Goal: Transaction & Acquisition: Purchase product/service

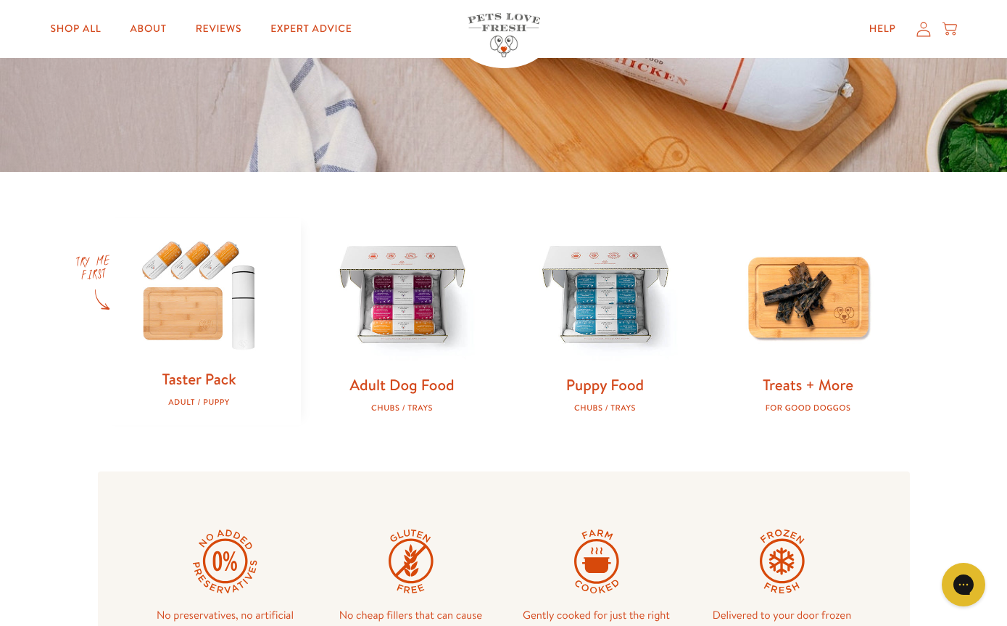
scroll to position [310, 0]
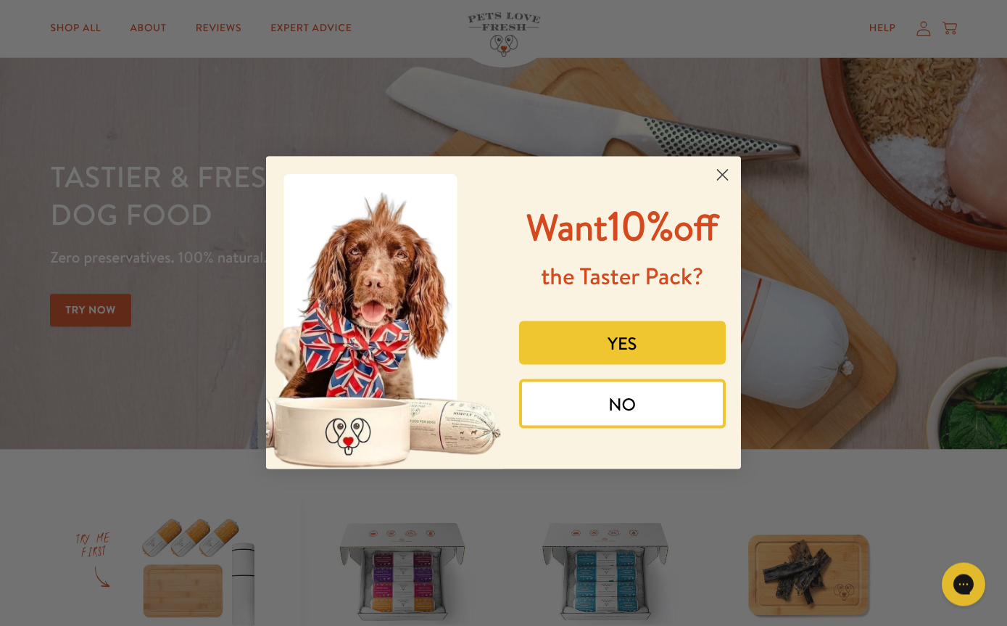
click at [610, 365] on button "YES" at bounding box center [622, 343] width 207 height 44
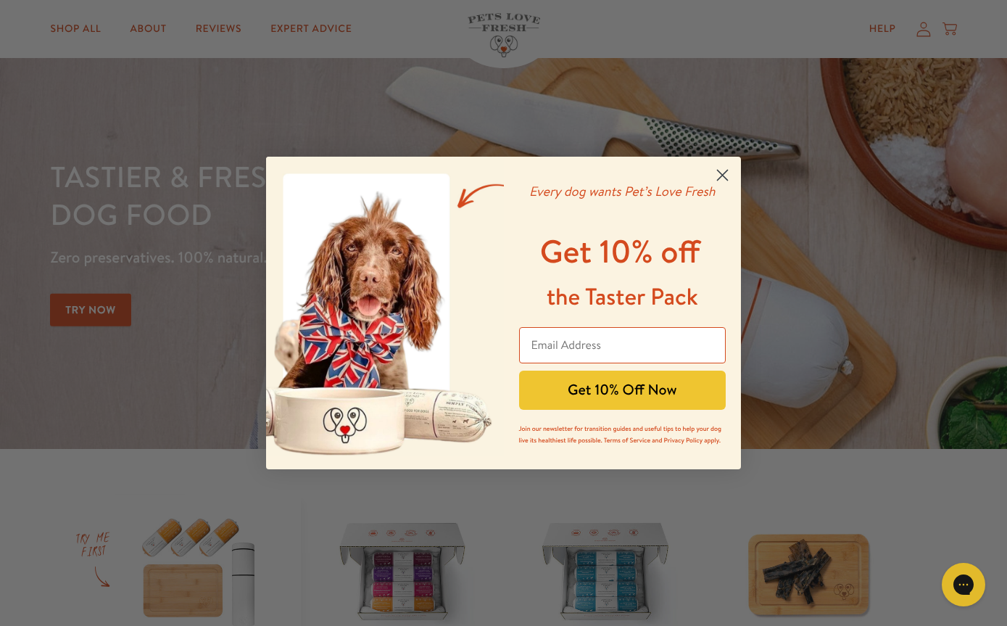
click at [546, 349] on input "Email Address" at bounding box center [622, 345] width 207 height 36
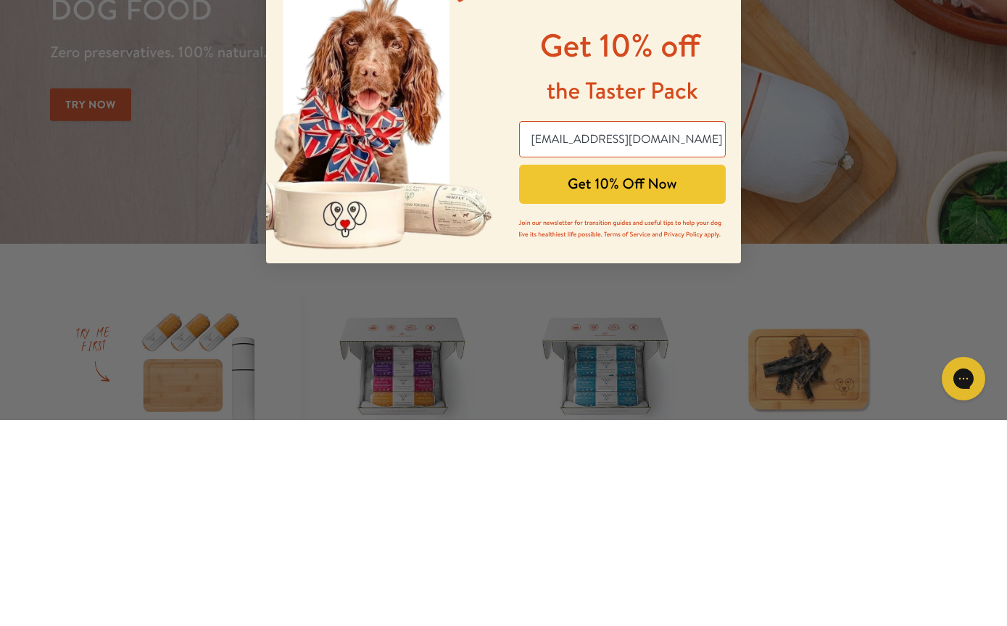
type input "turbine@talktalk.net"
click at [595, 370] on button "Get 10% Off Now" at bounding box center [622, 389] width 207 height 39
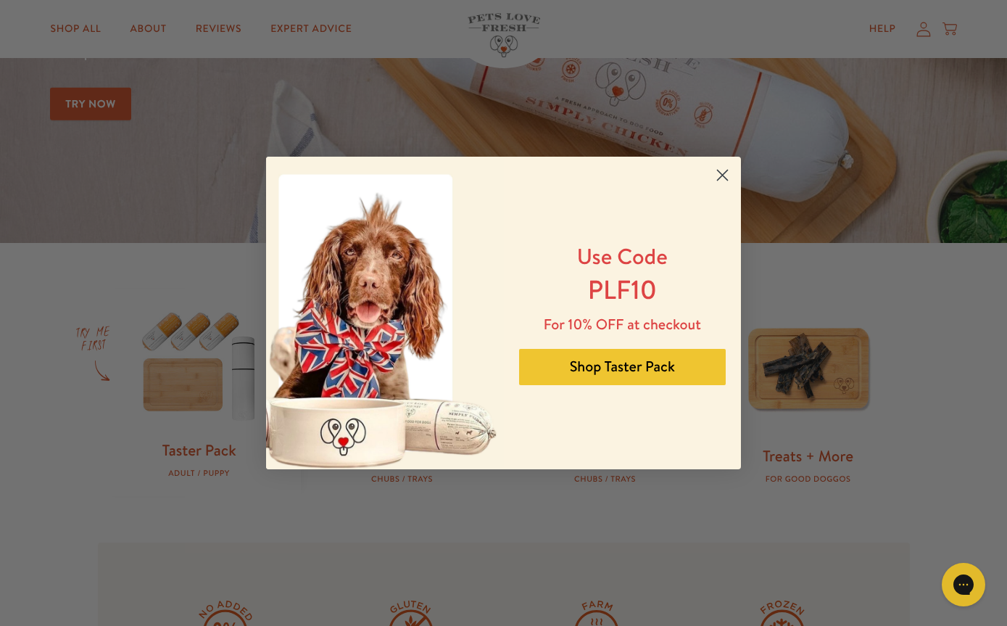
click at [592, 370] on button "Shop Taster Pack" at bounding box center [622, 367] width 207 height 36
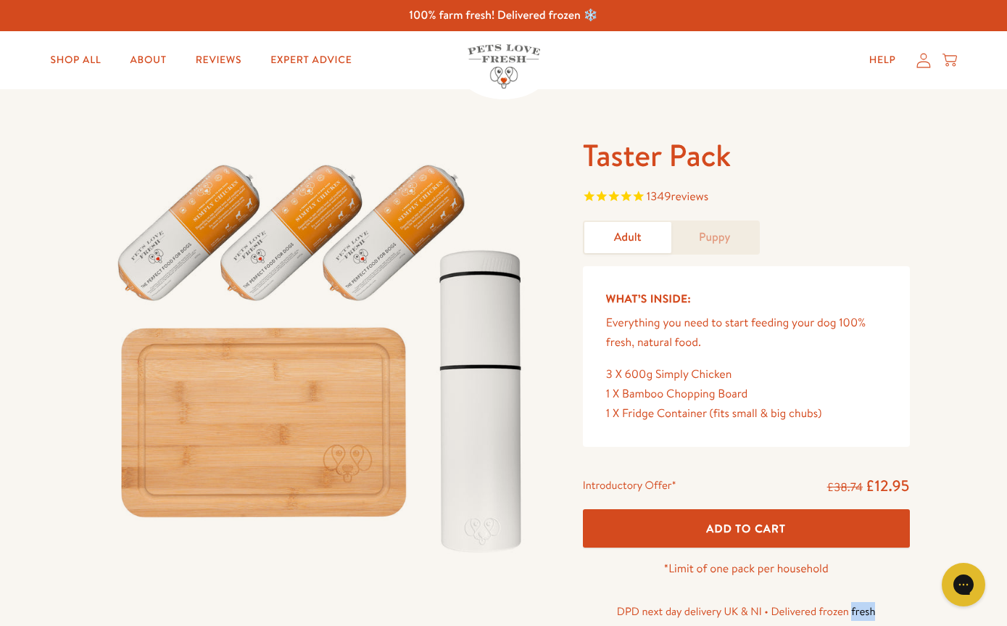
click at [724, 192] on span "1349 reviews" at bounding box center [746, 198] width 327 height 22
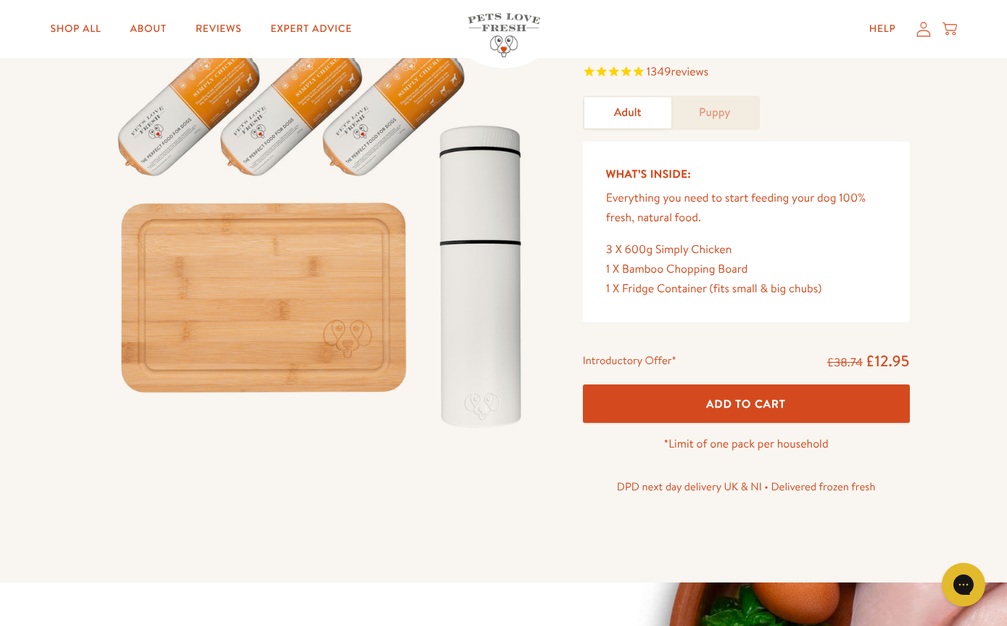
scroll to position [74, 0]
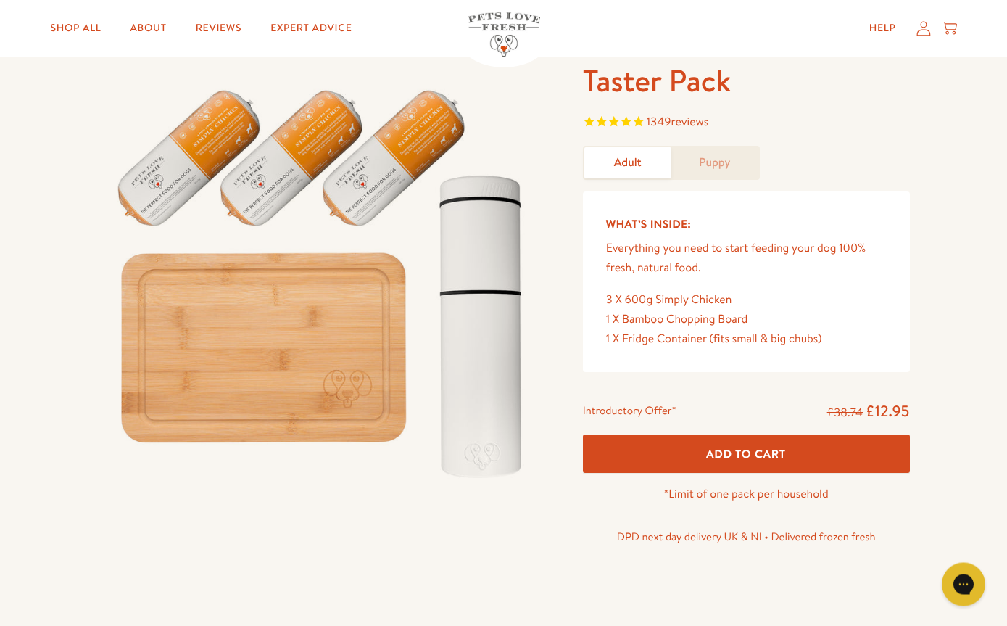
click at [727, 160] on link "Puppy" at bounding box center [714, 163] width 87 height 31
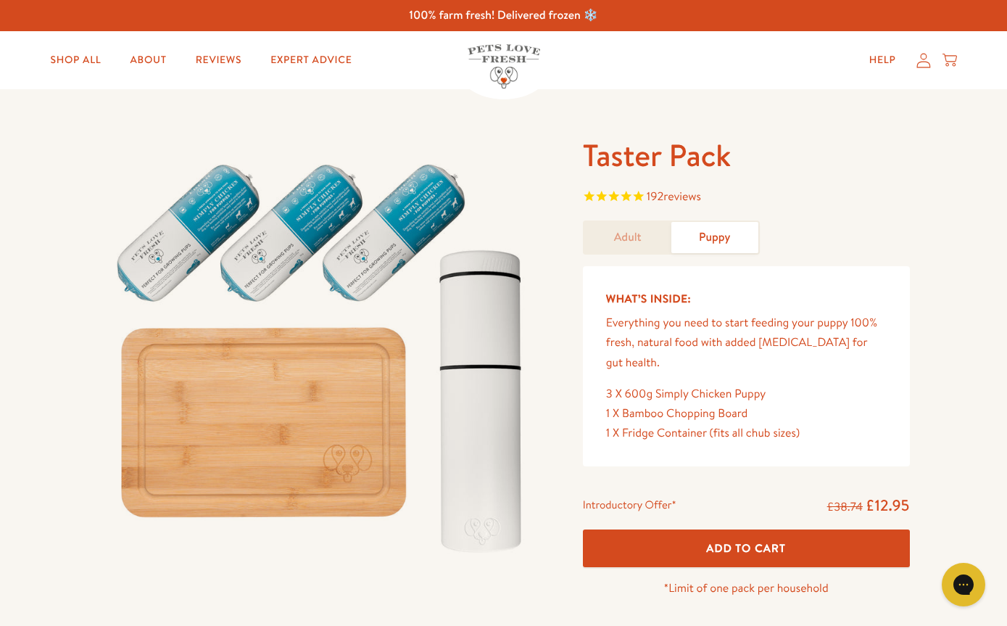
click at [72, 48] on link "Shop All" at bounding box center [75, 60] width 74 height 29
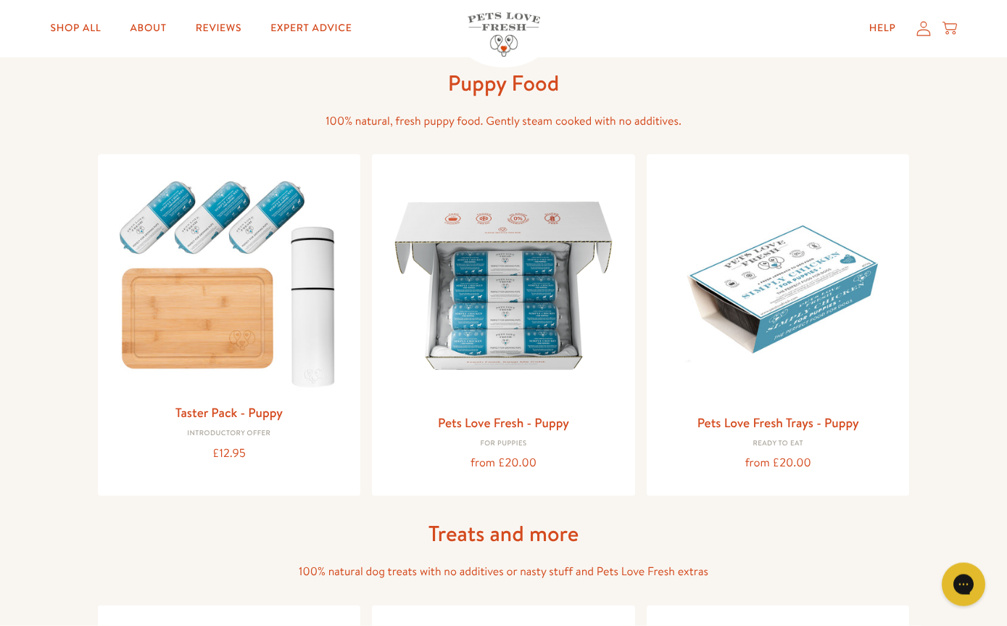
scroll to position [518, 0]
click at [494, 357] on img at bounding box center [504, 285] width 240 height 240
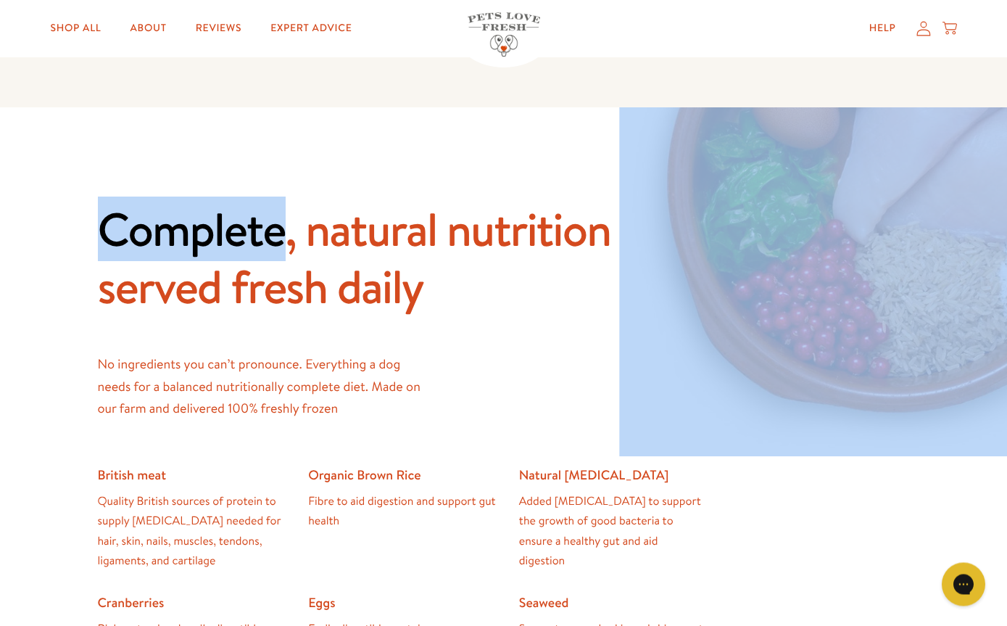
scroll to position [589, 0]
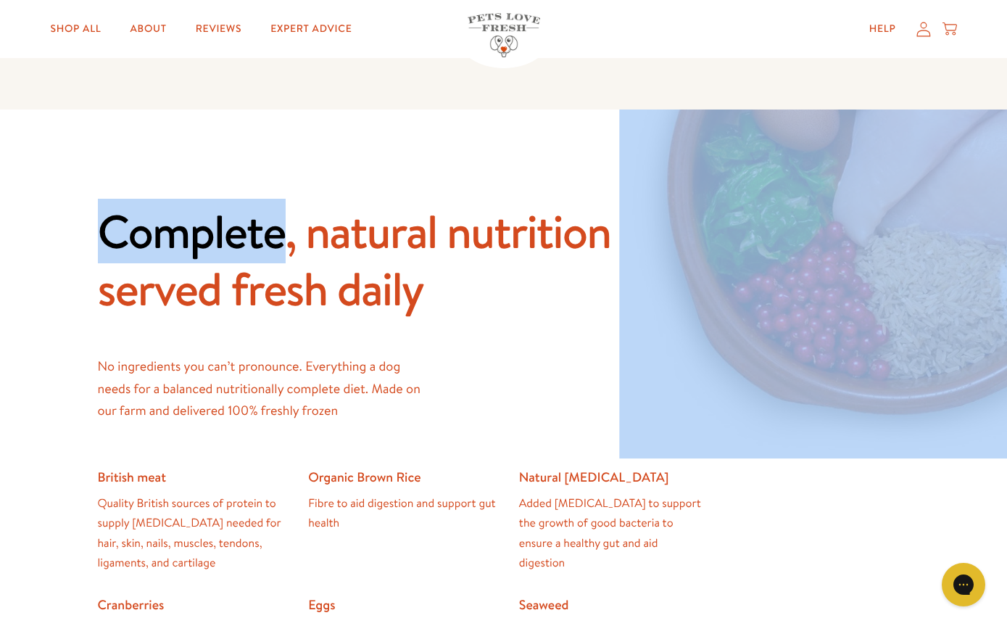
click at [447, 368] on div "Complete, natural nutrition served fresh daily No ingredients you can’t pronoun…" at bounding box center [504, 451] width 812 height 498
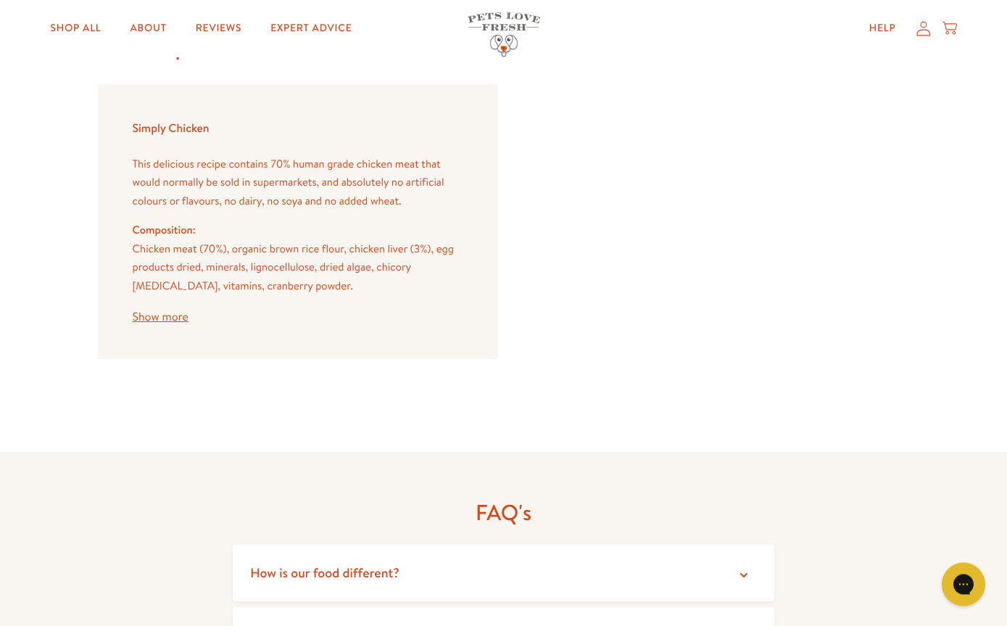
scroll to position [1352, 0]
click at [148, 291] on div "This delicious recipe contains 70% human grade chicken meat that would normally…" at bounding box center [298, 238] width 331 height 170
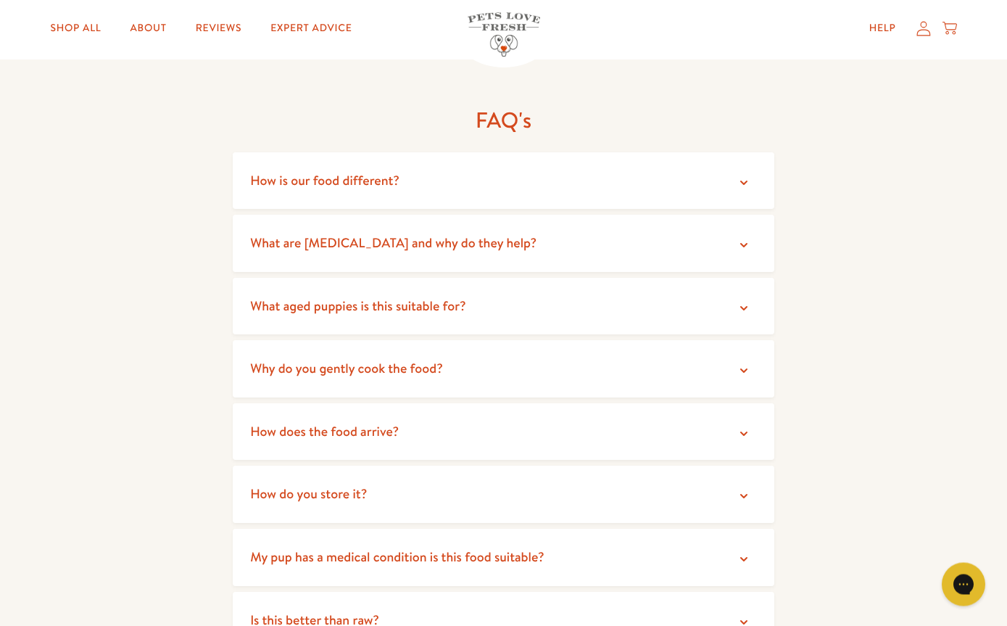
click at [318, 423] on span "How does the food arrive?" at bounding box center [324, 432] width 149 height 18
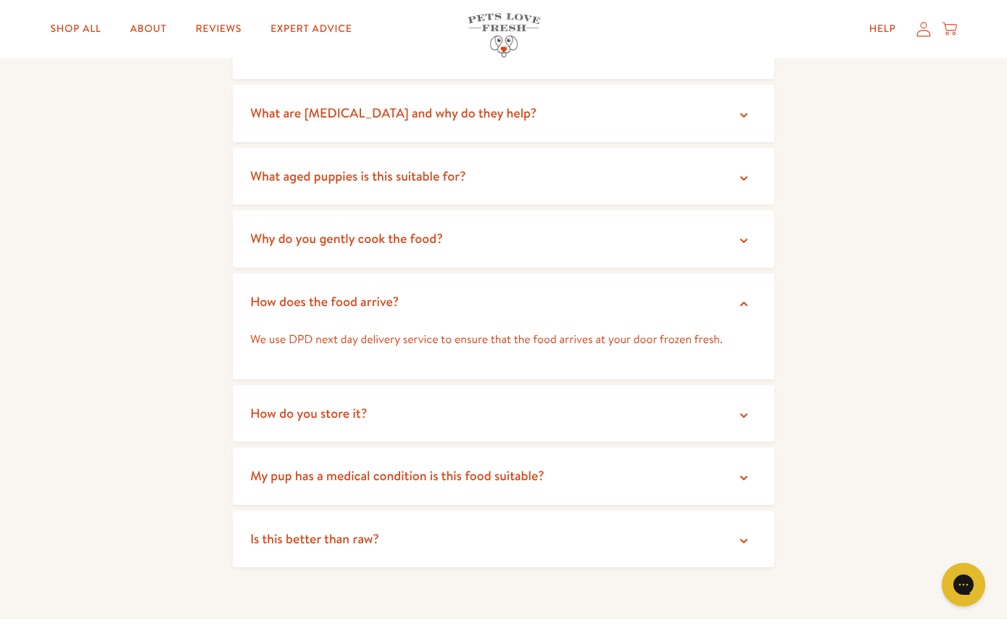
scroll to position [1878, 0]
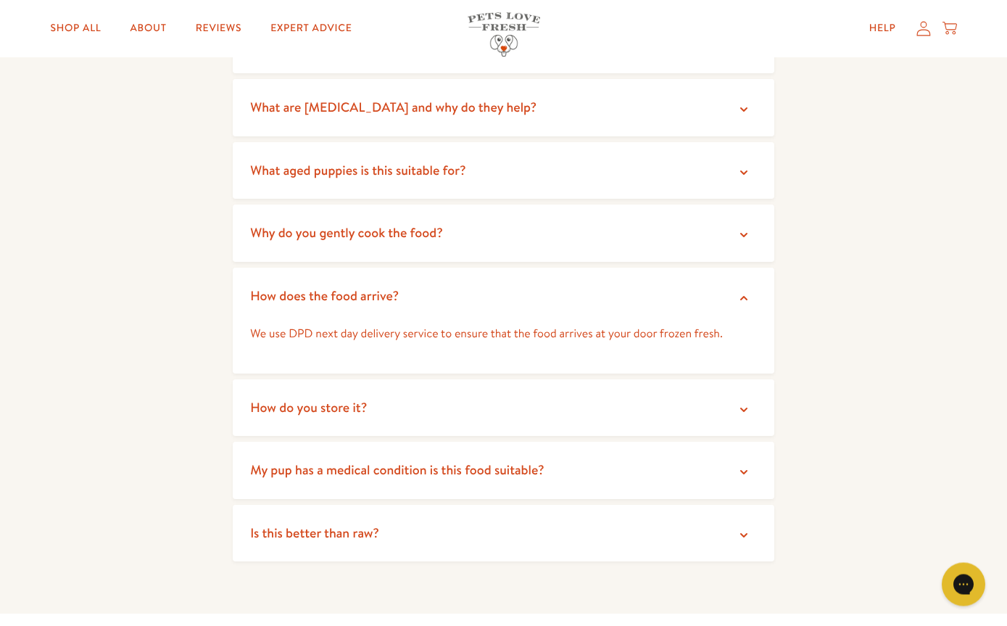
click at [309, 380] on summary "How do you store it?" at bounding box center [504, 408] width 542 height 57
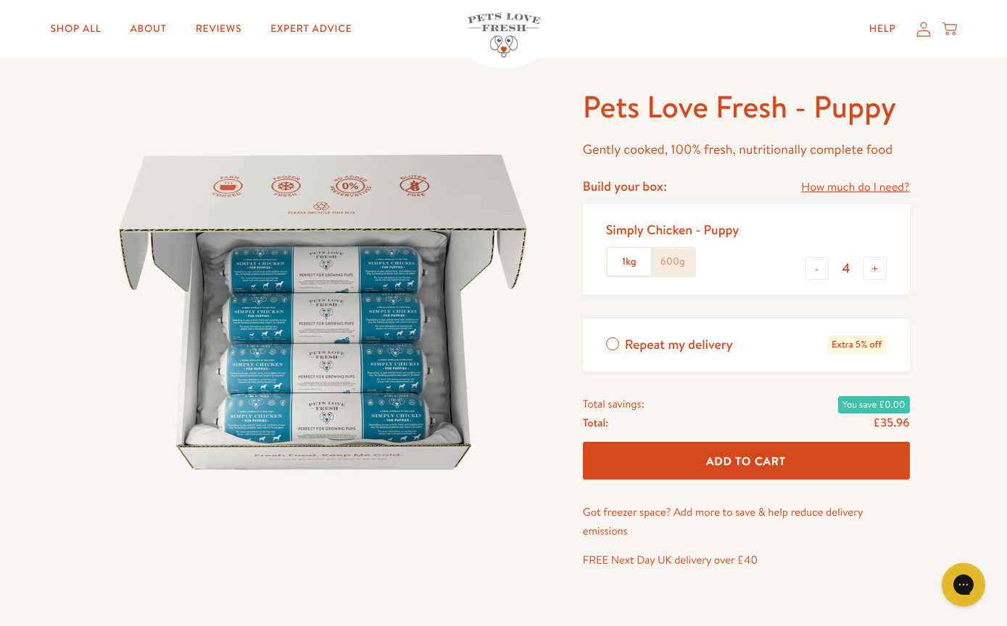
scroll to position [47, 0]
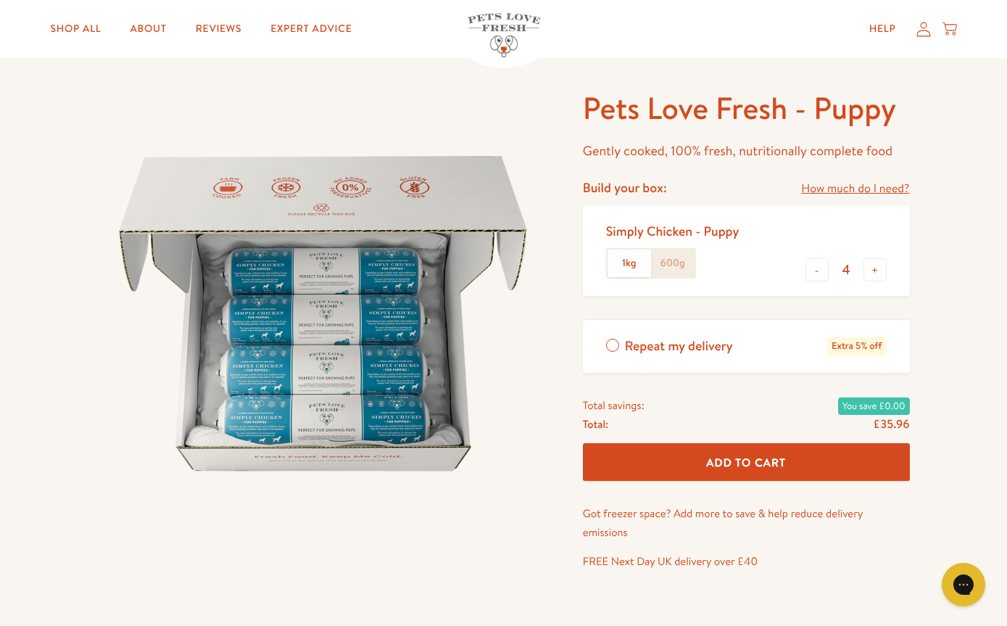
click at [856, 192] on link "How much do I need?" at bounding box center [855, 189] width 108 height 20
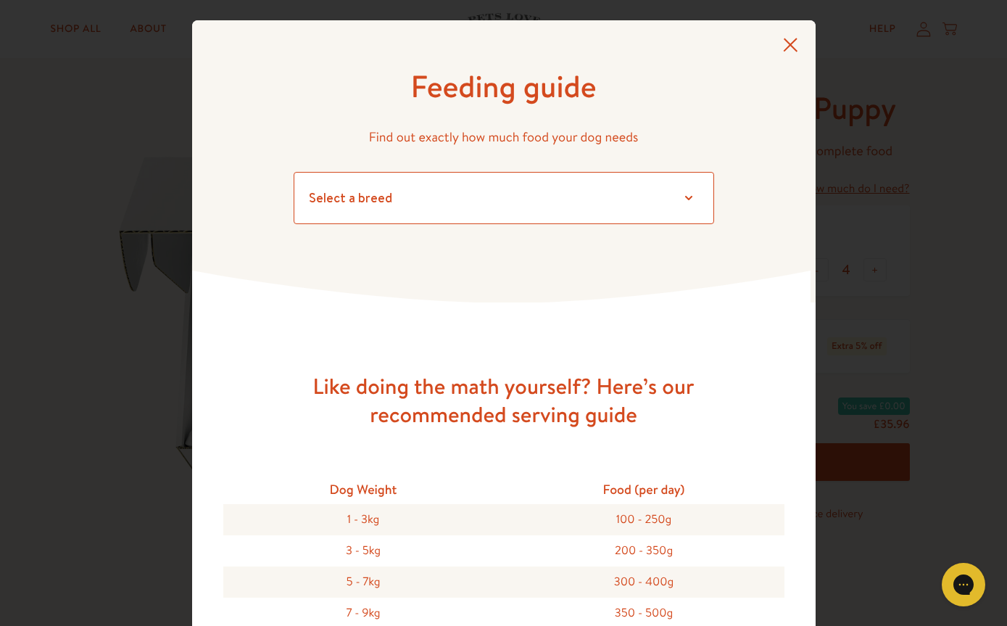
click at [366, 196] on select "Select a breed Affenpinscher Afghan hound Airedale terrier Akita Alaskan Malamu…" at bounding box center [504, 198] width 421 height 52
select select "36"
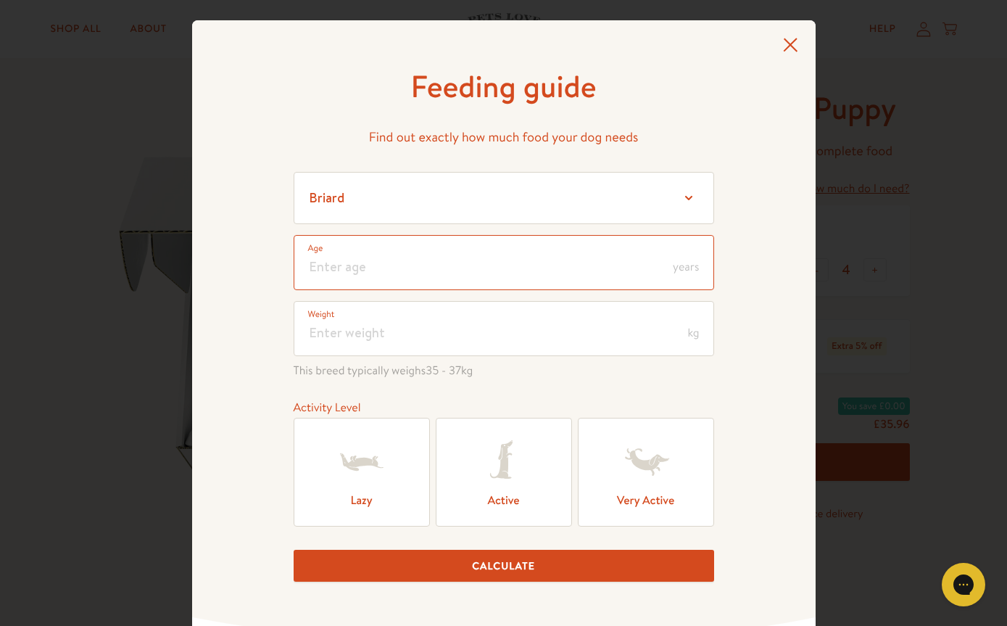
click at [315, 257] on input "number" at bounding box center [504, 262] width 421 height 55
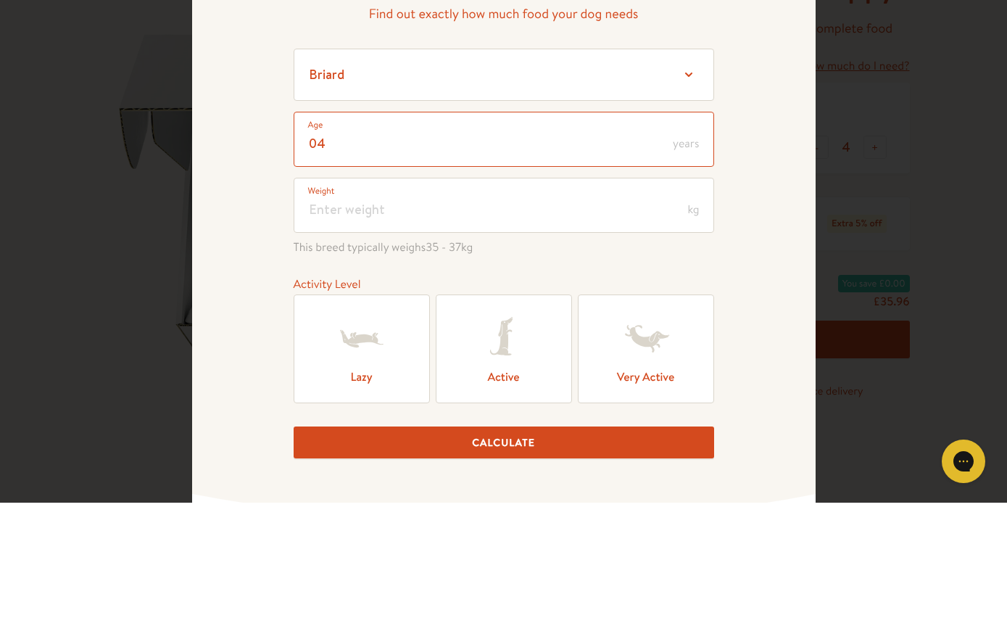
type input "04"
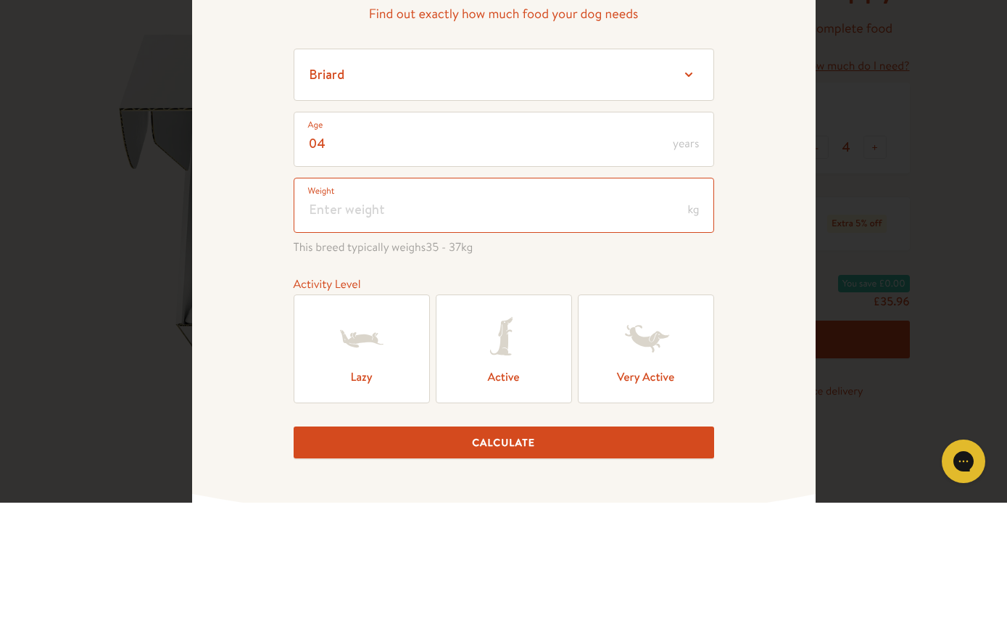
click at [330, 301] on input "number" at bounding box center [504, 328] width 421 height 55
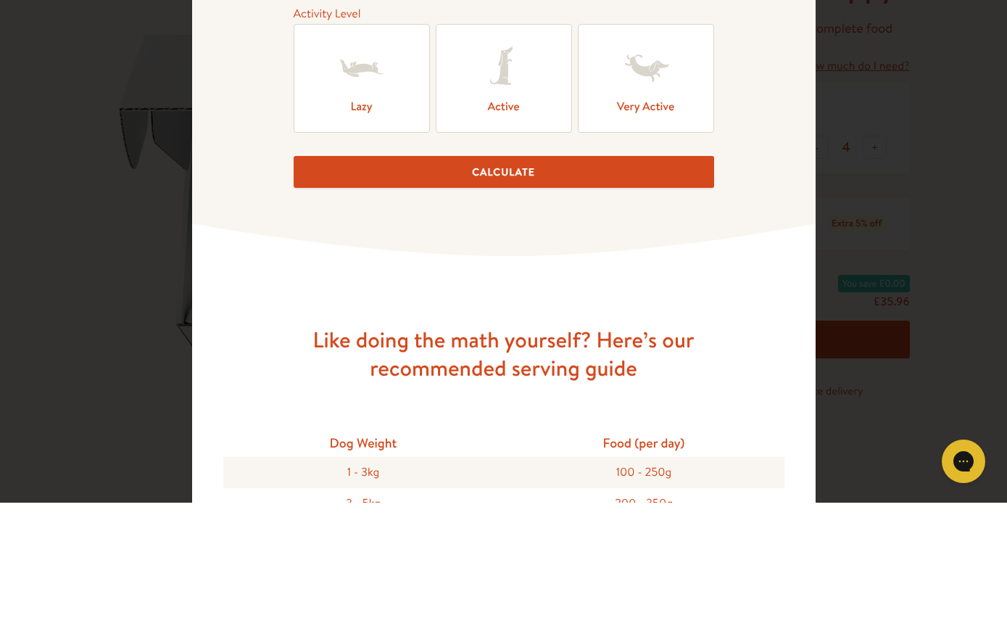
scroll to position [274, 0]
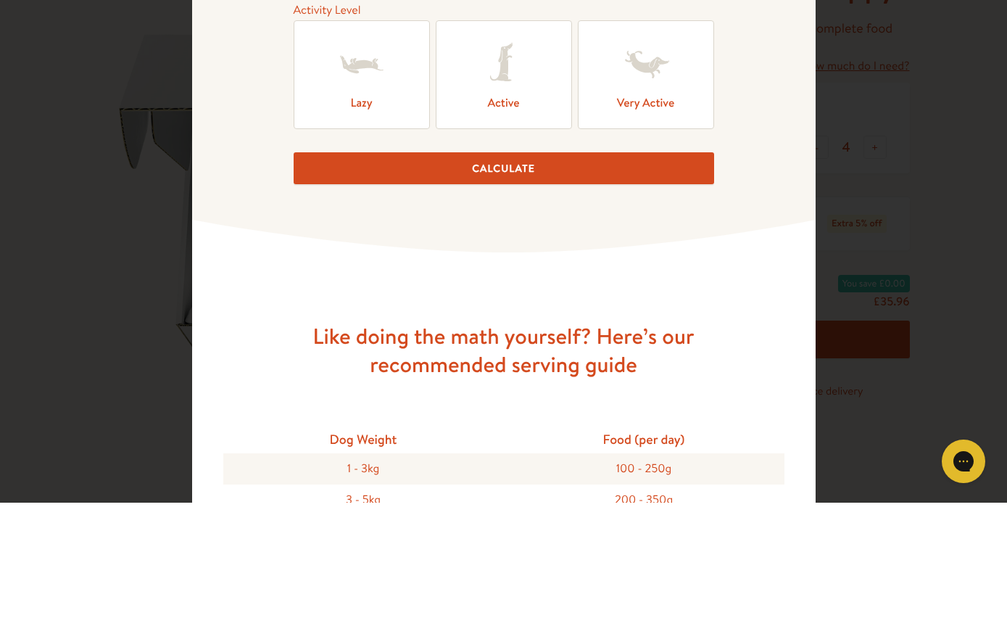
type input "9"
click at [492, 276] on button "Calculate" at bounding box center [504, 292] width 421 height 33
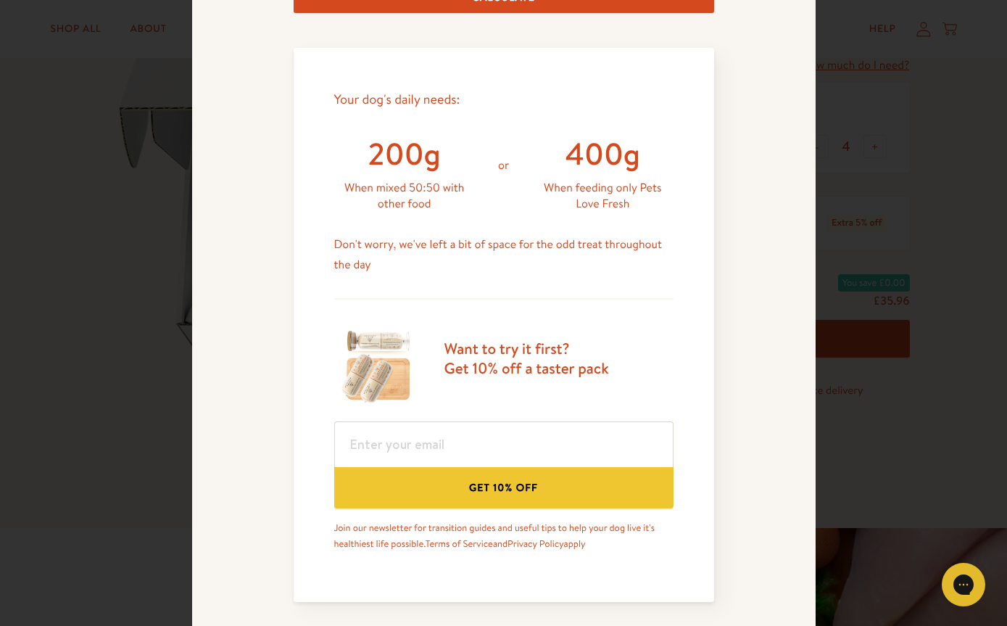
scroll to position [570, 0]
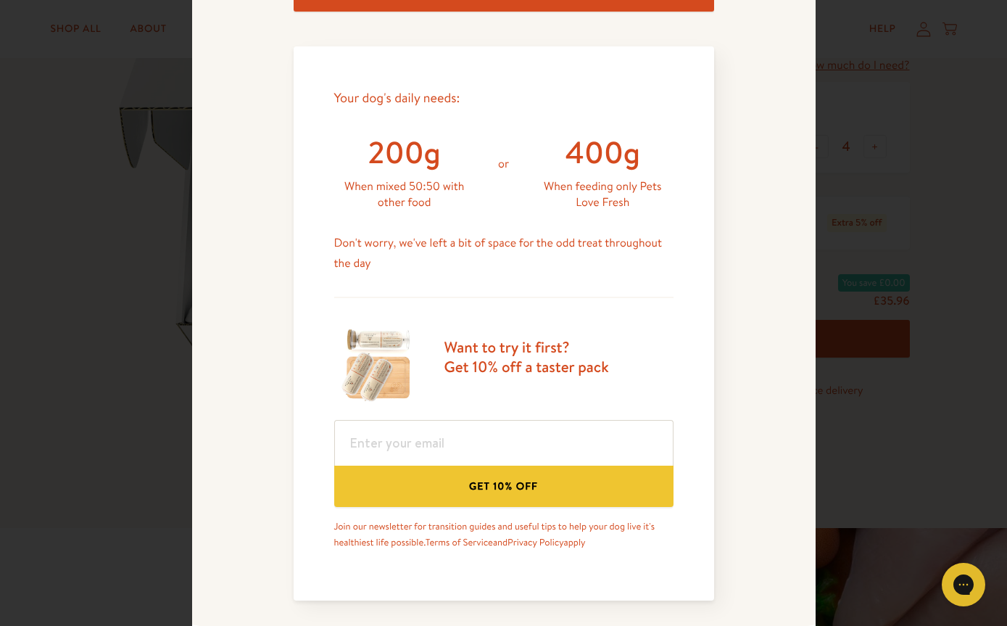
click at [982, 593] on button "Chat with us" at bounding box center [964, 585] width 44 height 44
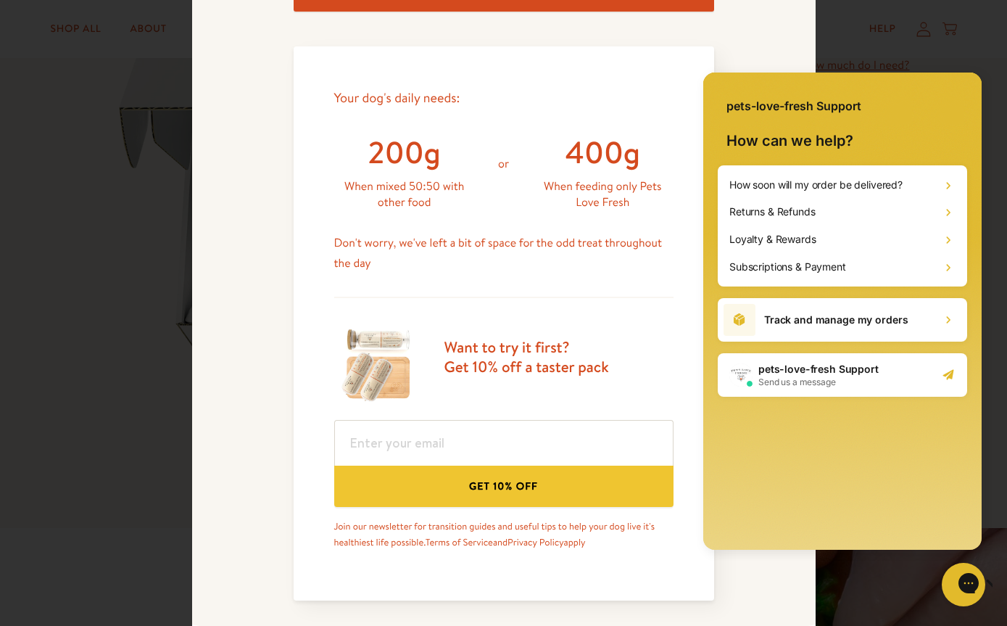
scroll to position [0, 0]
click at [156, 395] on div "Feeding guide Find out exactly how much food your dog needs Select a breed Affe…" at bounding box center [503, 313] width 1007 height 626
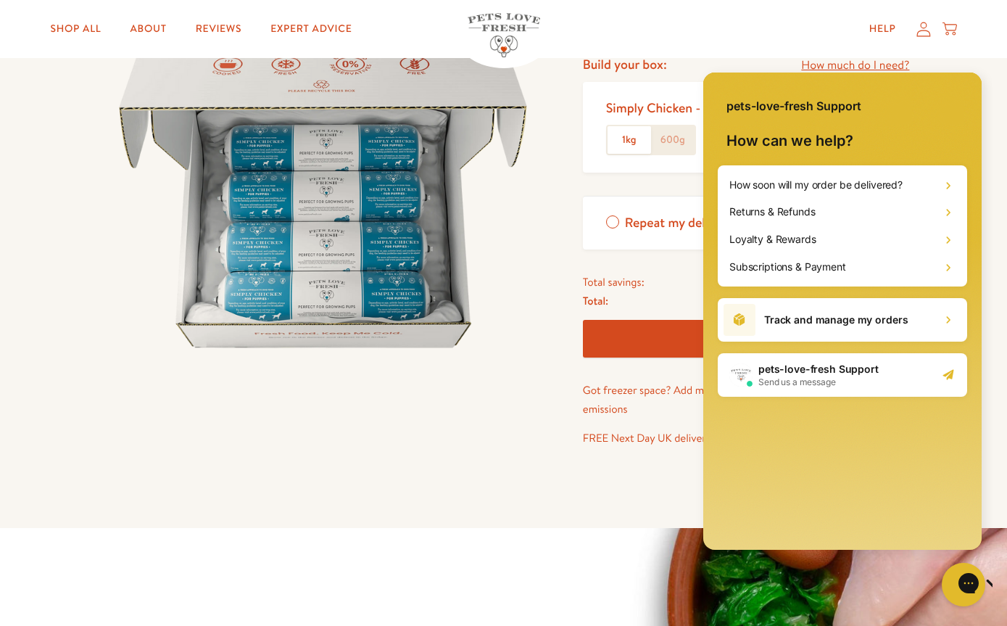
click at [432, 462] on div "Pets Love Fresh - Puppy Gently cooked, 100% fresh, nutritionally complete food …" at bounding box center [503, 223] width 1007 height 609
click at [948, 597] on button "Chat with us" at bounding box center [964, 585] width 44 height 44
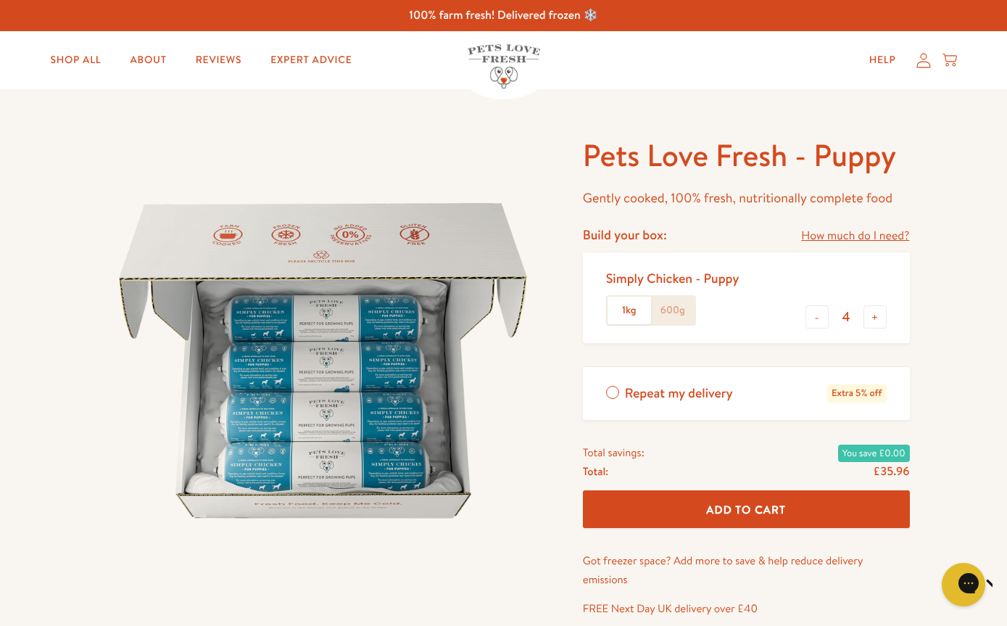
click at [64, 46] on link "Shop All" at bounding box center [75, 60] width 74 height 29
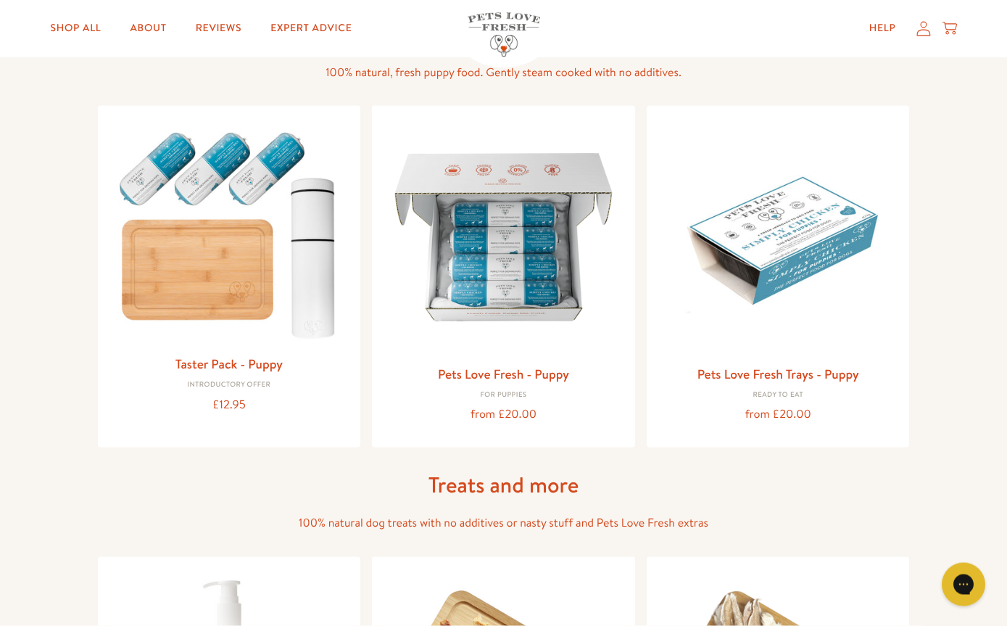
scroll to position [537, 0]
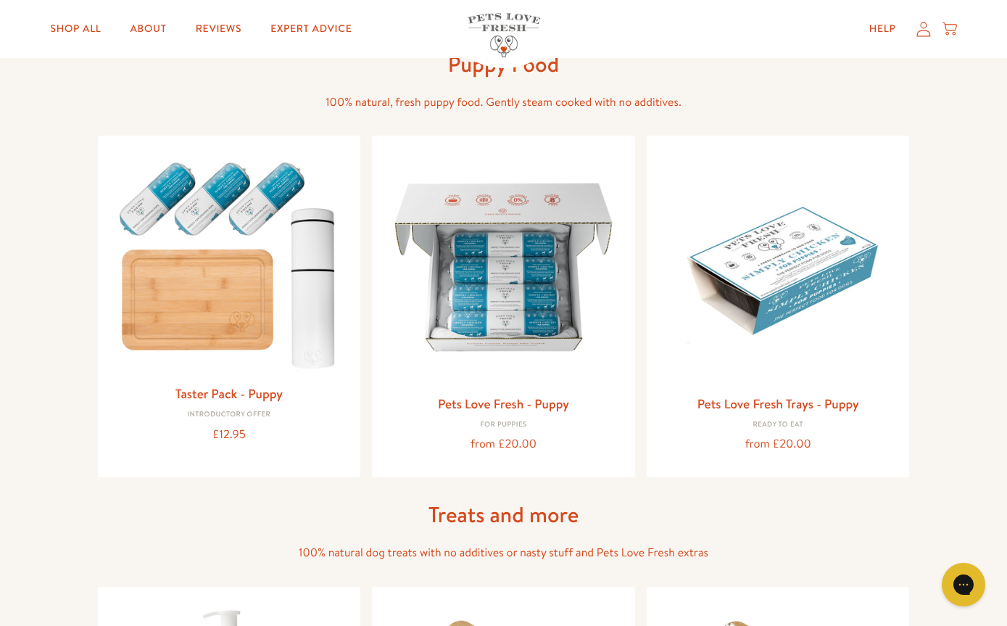
click at [489, 299] on img at bounding box center [504, 267] width 240 height 240
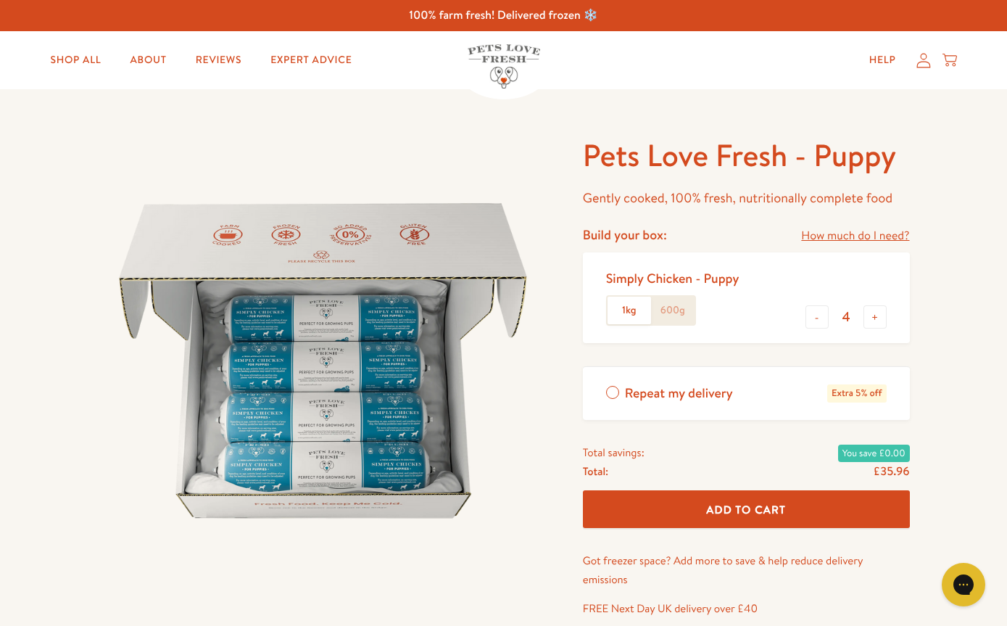
click at [784, 473] on div "Total: £35.96" at bounding box center [746, 472] width 327 height 20
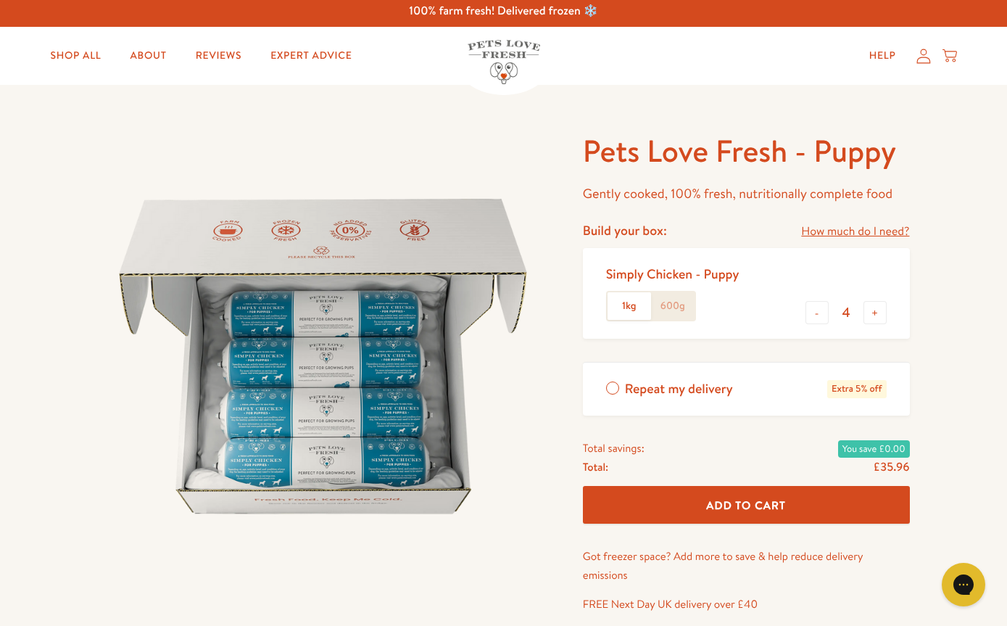
scroll to position [25, 0]
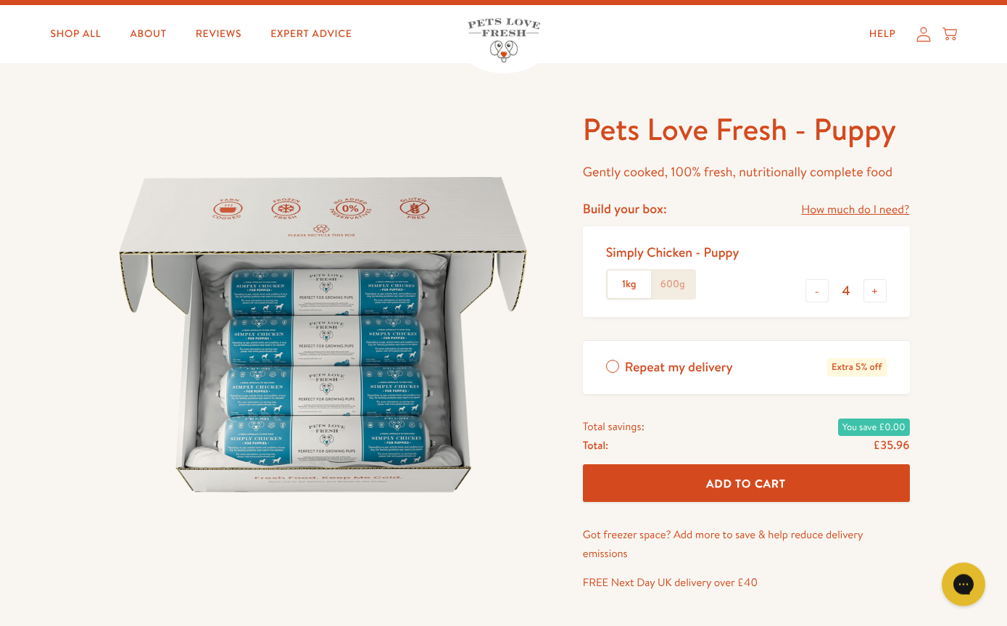
click at [723, 479] on span "Add To Cart" at bounding box center [746, 483] width 80 height 15
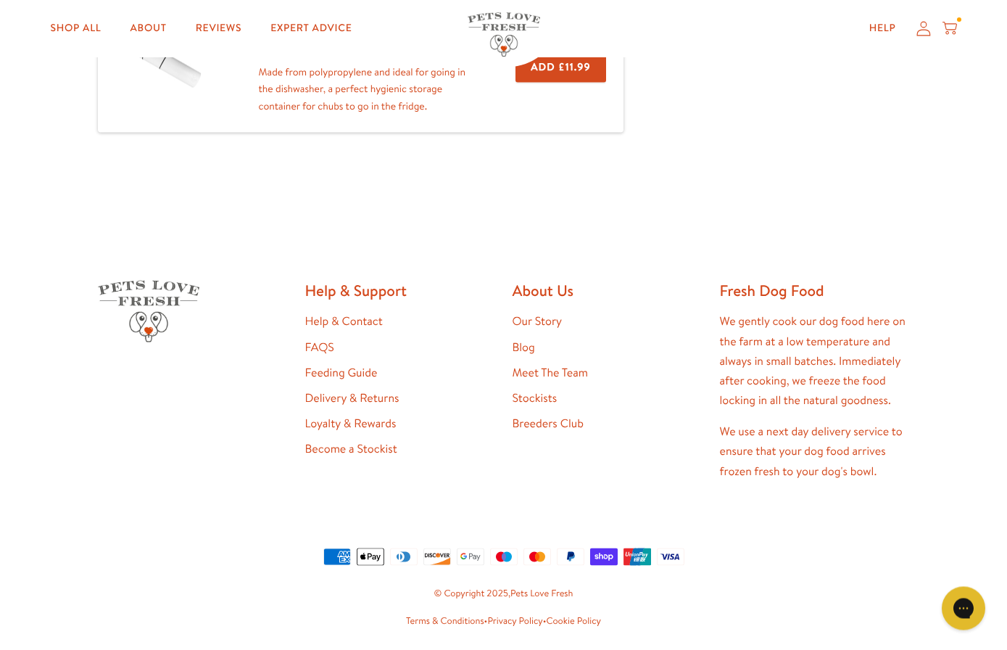
scroll to position [603, 0]
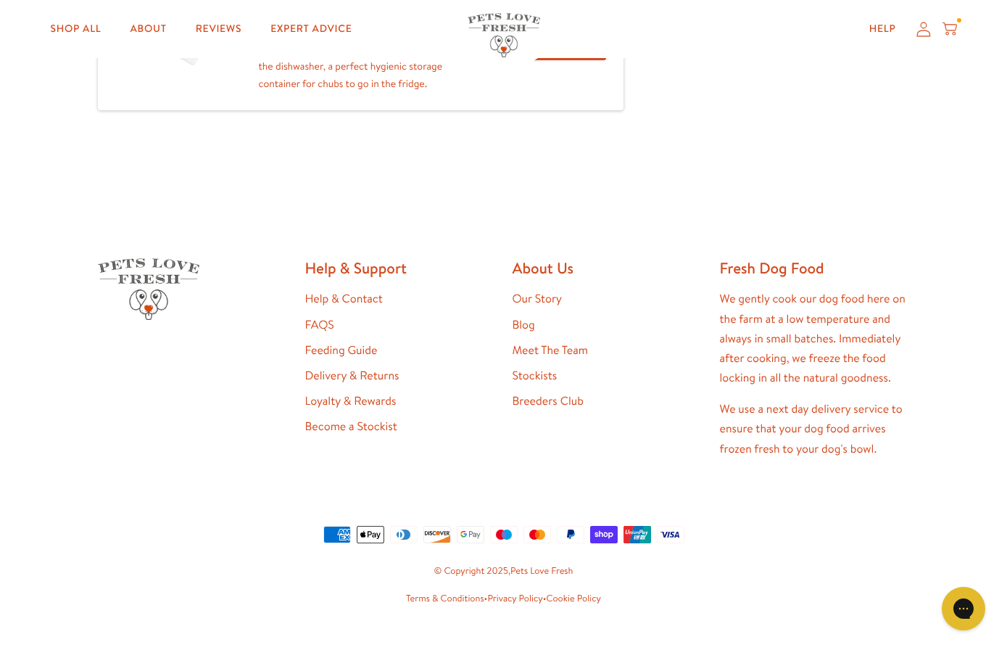
click at [534, 376] on link "Stockists" at bounding box center [535, 376] width 45 height 16
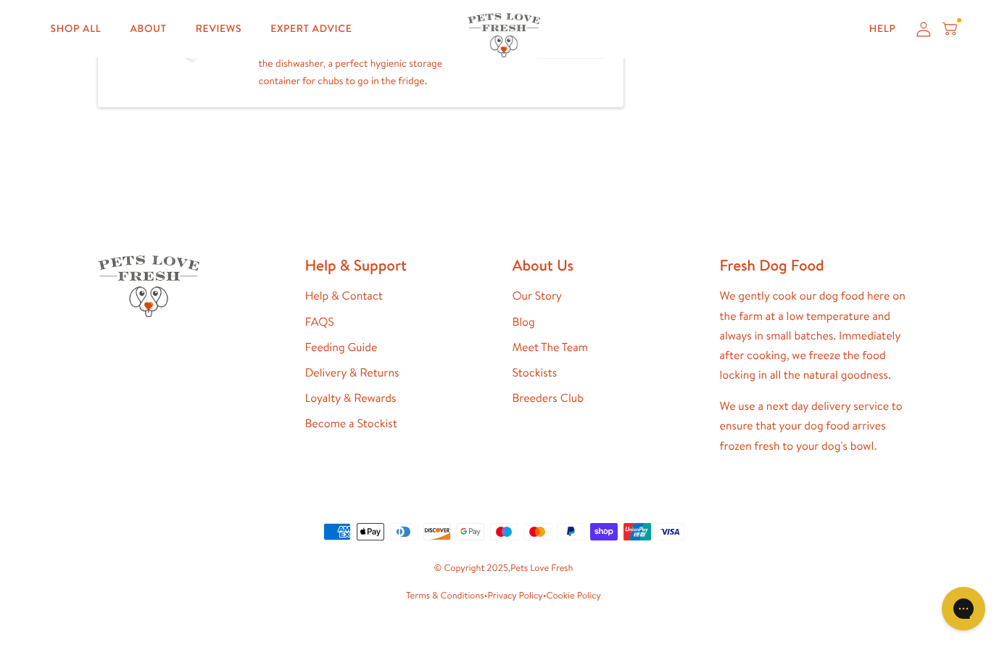
click at [330, 394] on link "Loyalty & Rewards" at bounding box center [350, 398] width 91 height 16
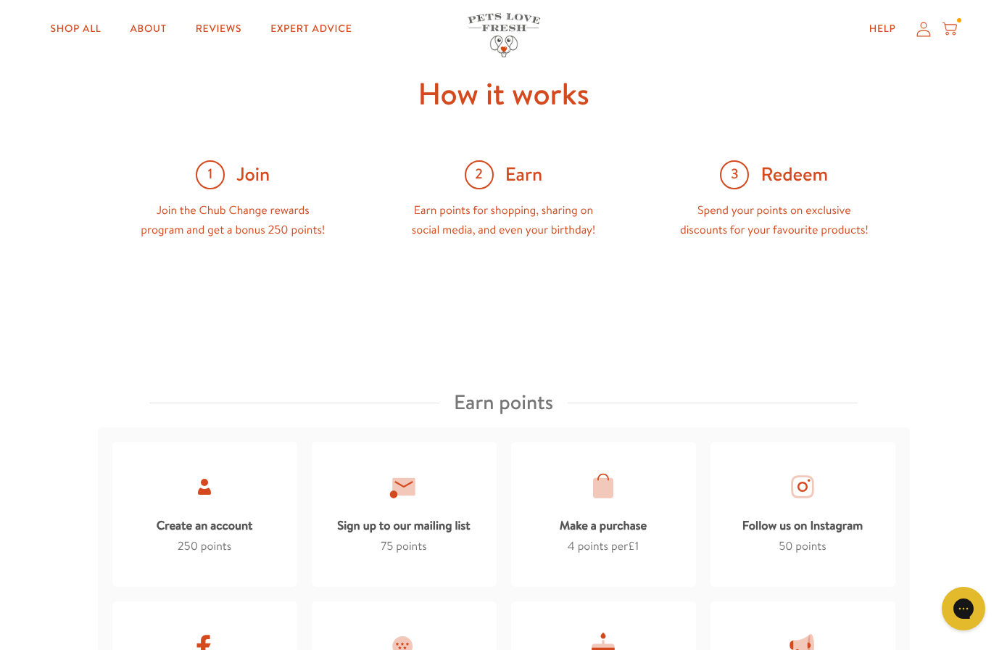
scroll to position [521, 0]
